Goal: Information Seeking & Learning: Learn about a topic

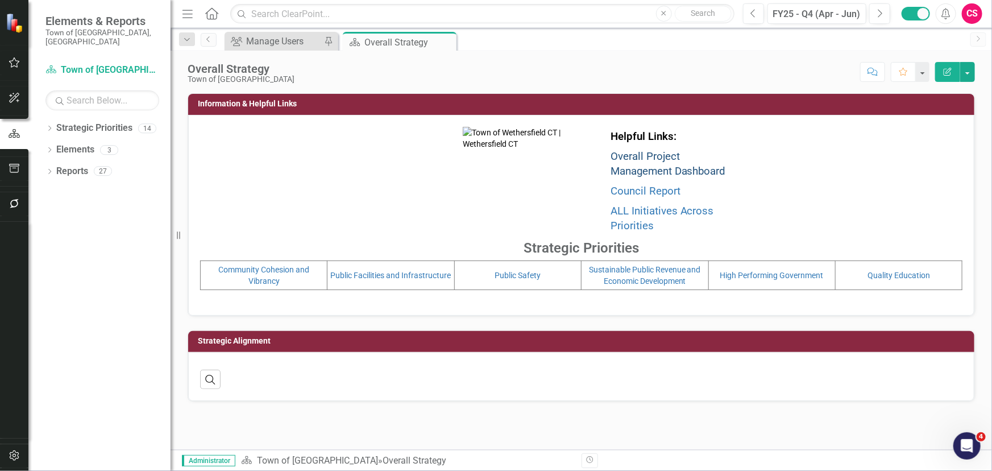
click at [642, 165] on link "Overall Project Management Dashboard" at bounding box center [668, 164] width 115 height 28
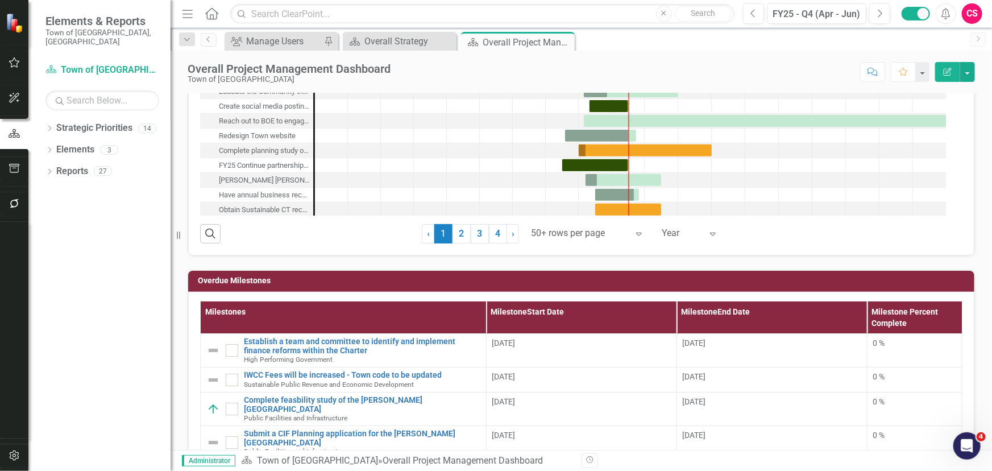
scroll to position [206, 0]
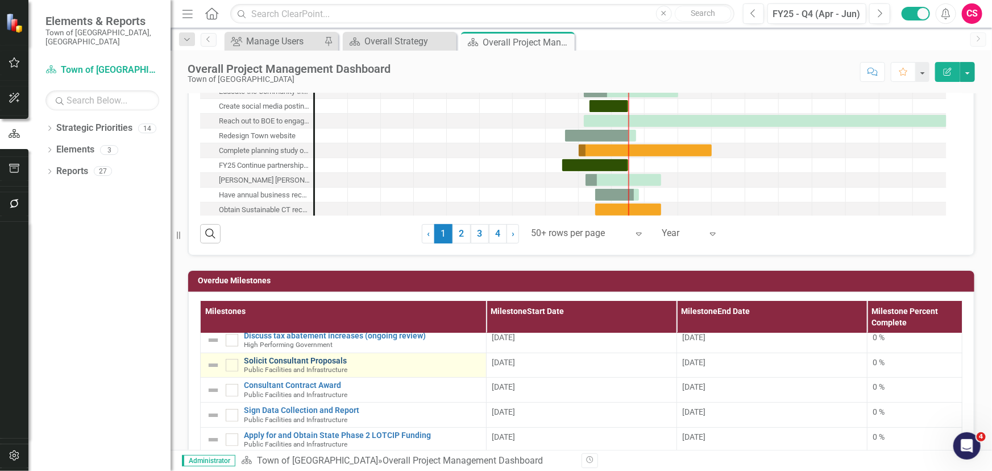
click at [314, 358] on link "Solicit Consultant Proposals" at bounding box center [362, 360] width 236 height 9
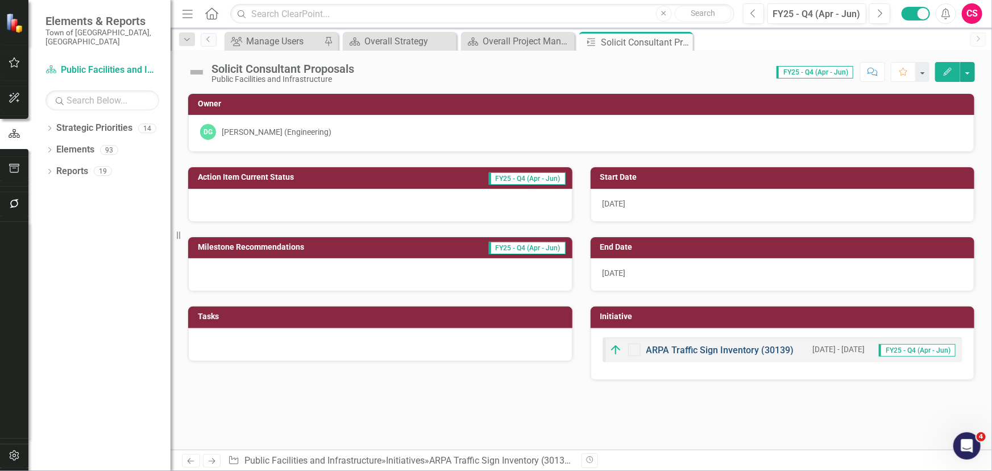
click at [676, 347] on link "ARPA Traffic Sign Inventory (30139)" at bounding box center [720, 350] width 148 height 11
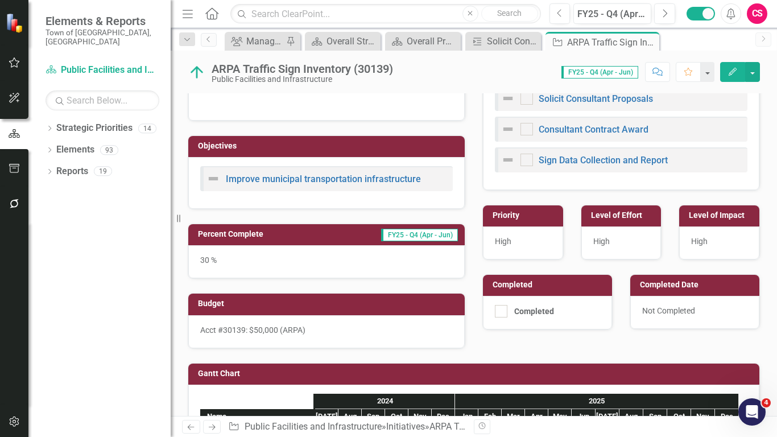
scroll to position [269, 0]
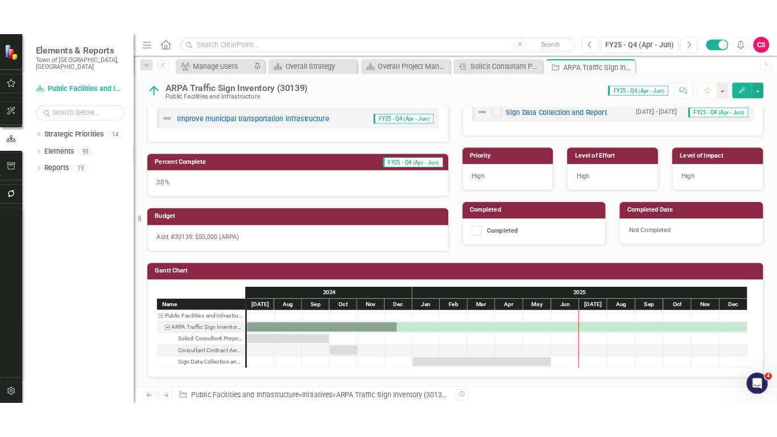
scroll to position [317, 0]
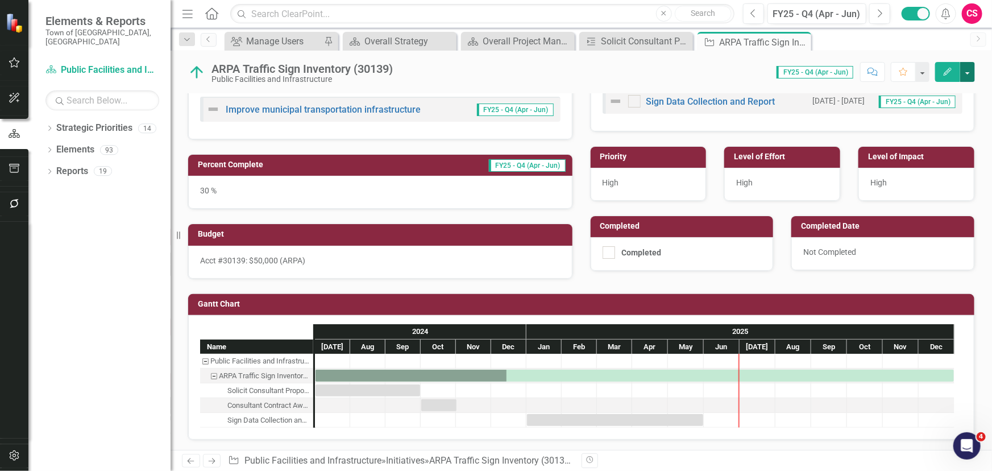
click at [776, 67] on button "button" at bounding box center [967, 72] width 15 height 20
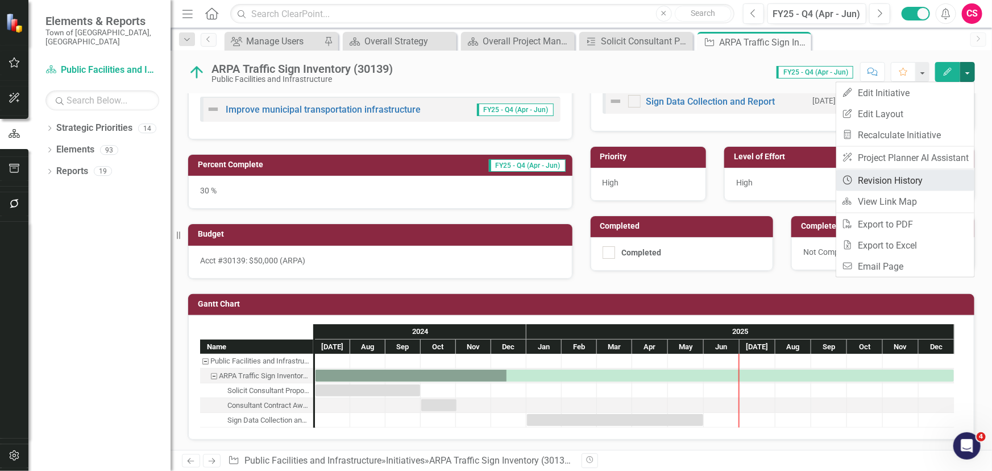
click at [776, 182] on link "Revision History Revision History" at bounding box center [905, 180] width 138 height 21
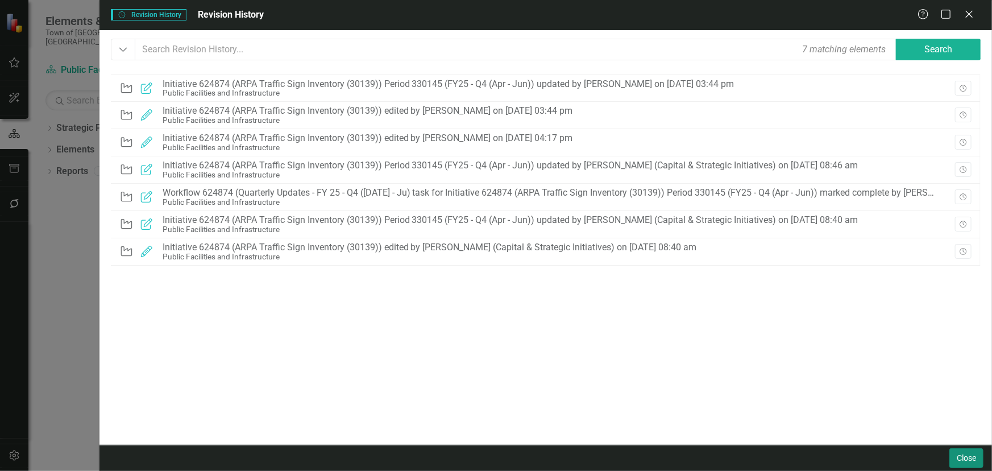
click at [776, 436] on button "Close" at bounding box center [966, 458] width 34 height 20
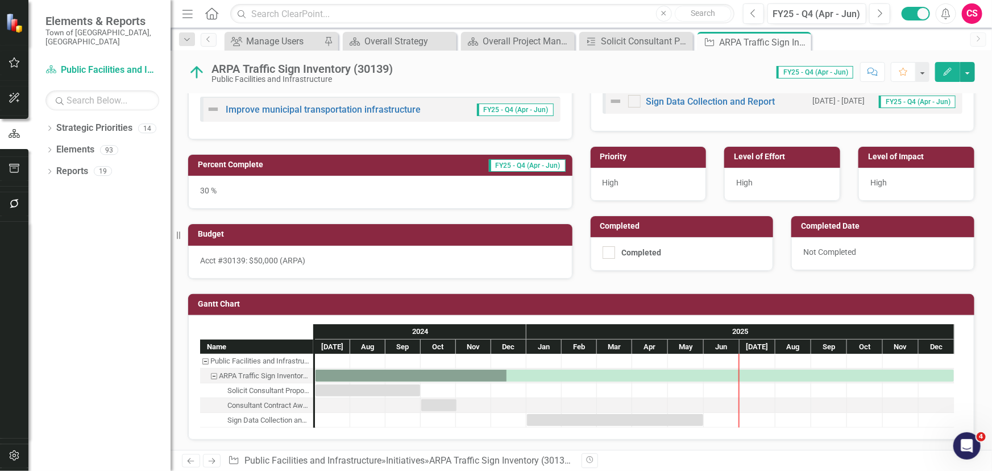
click at [210, 436] on icon "Next" at bounding box center [212, 460] width 10 height 7
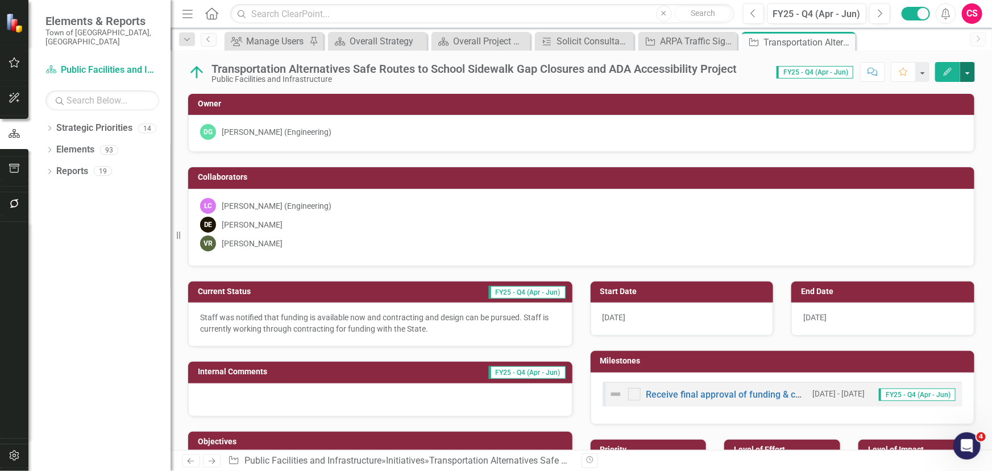
click at [776, 69] on button "button" at bounding box center [967, 72] width 15 height 20
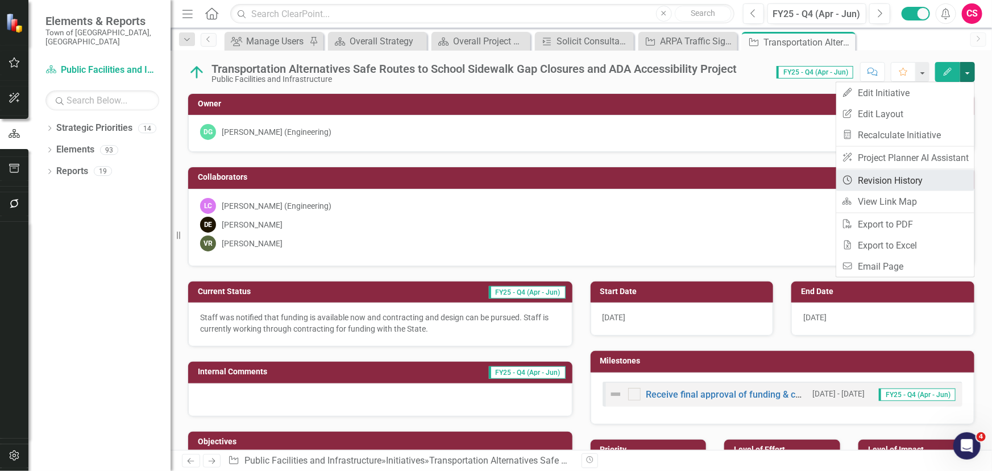
click at [776, 188] on link "Revision History Revision History" at bounding box center [905, 180] width 138 height 21
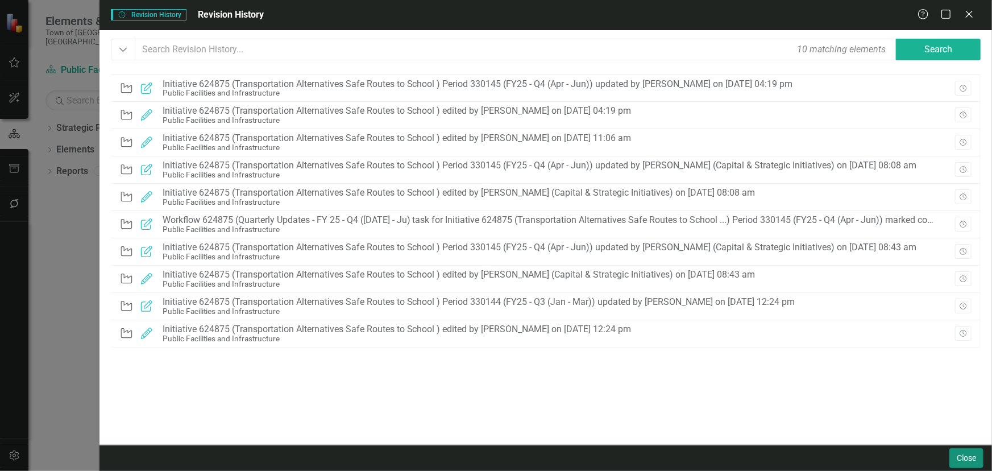
click at [776, 436] on button "Close" at bounding box center [966, 458] width 34 height 20
